Goal: Use online tool/utility: Utilize a website feature to perform a specific function

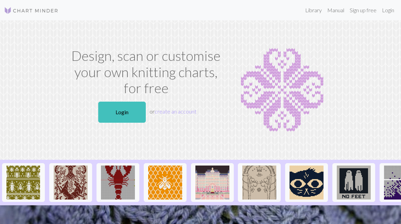
click at [129, 111] on link "Login" at bounding box center [122, 111] width 48 height 21
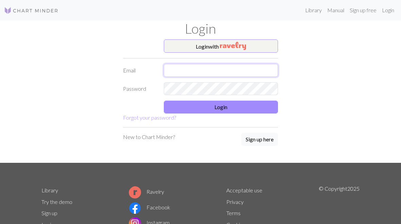
click at [214, 71] on input "text" at bounding box center [221, 70] width 114 height 13
type input "[PERSON_NAME][EMAIL_ADDRESS][DOMAIN_NAME]"
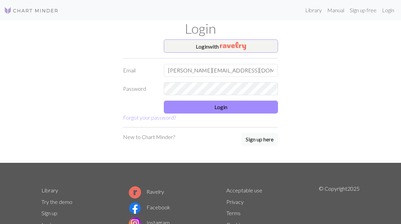
click at [240, 105] on button "Login" at bounding box center [221, 106] width 114 height 13
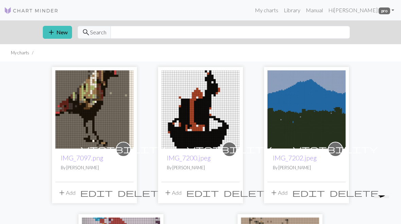
click at [59, 35] on button "add New" at bounding box center [57, 32] width 29 height 13
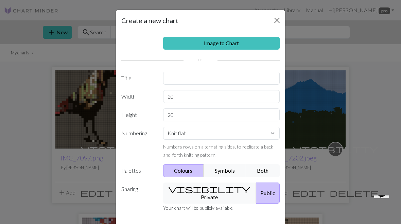
click at [231, 46] on link "Image to Chart" at bounding box center [221, 43] width 117 height 13
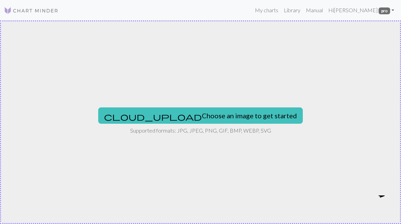
click at [196, 116] on button "cloud_upload Choose an image to get started" at bounding box center [200, 115] width 204 height 16
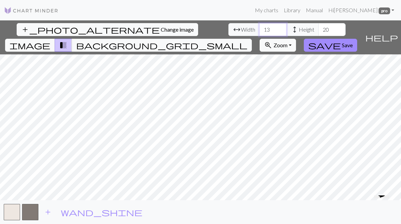
click at [259, 25] on input "13" at bounding box center [272, 29] width 27 height 13
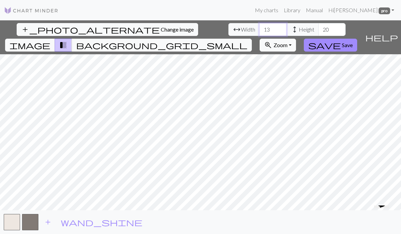
click at [259, 32] on input "13" at bounding box center [272, 29] width 27 height 13
type input "1"
type input "84"
click at [318, 30] on input "20" at bounding box center [331, 29] width 27 height 13
type input "2"
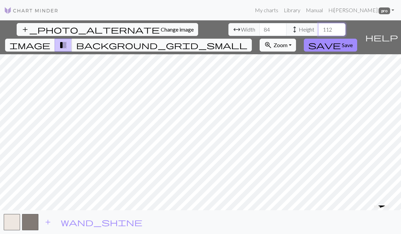
type input "112"
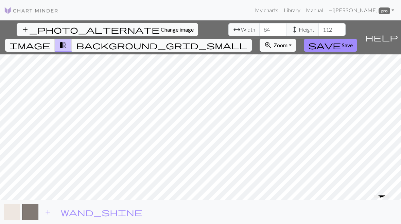
click at [357, 39] on button "save Save" at bounding box center [329, 45] width 53 height 13
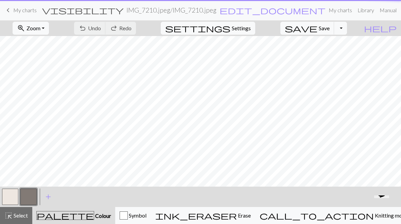
click at [359, 31] on div "zoom_in Zoom Zoom Fit all Fit width Fit height 50% 100% 150% 200% undo Undo Und…" at bounding box center [179, 28] width 359 height 16
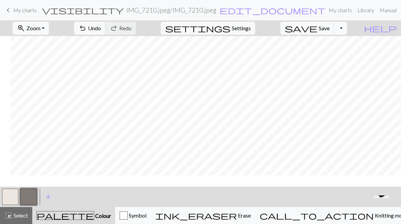
scroll to position [0, 47]
click at [13, 9] on link "keyboard_arrow_left My charts" at bounding box center [20, 10] width 33 height 12
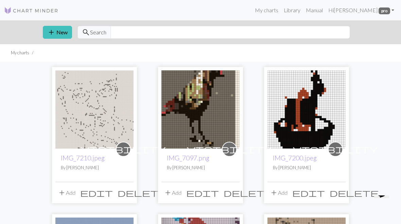
click at [59, 34] on button "add New" at bounding box center [57, 32] width 29 height 13
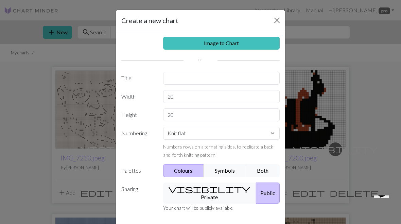
click at [223, 38] on link "Image to Chart" at bounding box center [221, 43] width 117 height 13
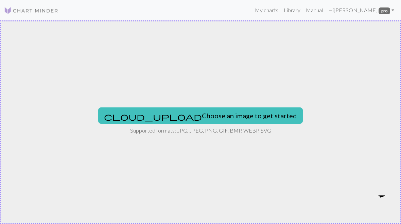
click at [196, 119] on button "cloud_upload Choose an image to get started" at bounding box center [200, 115] width 204 height 16
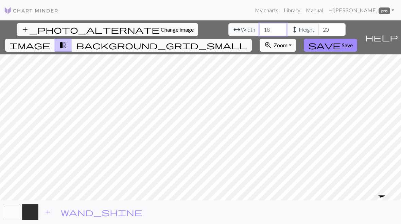
click at [259, 31] on input "18" at bounding box center [272, 29] width 27 height 13
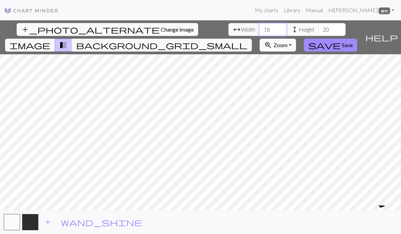
type input "1"
type input "32"
click at [318, 31] on input "20" at bounding box center [331, 29] width 27 height 13
type input "2"
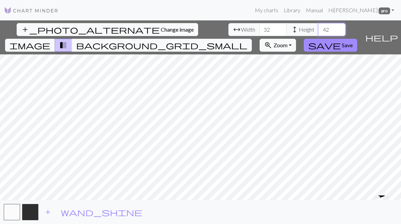
type input "42"
click at [55, 39] on button "image" at bounding box center [30, 45] width 50 height 13
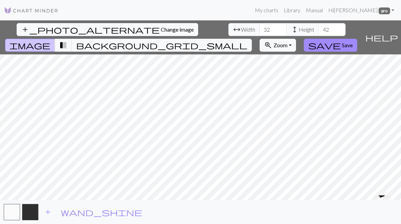
click at [67, 40] on span "transition_fade" at bounding box center [63, 45] width 8 height 10
click at [50, 40] on span "image" at bounding box center [30, 45] width 41 height 10
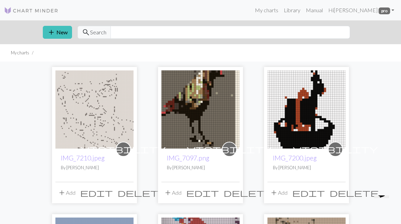
click at [212, 141] on img at bounding box center [200, 109] width 78 height 78
